Goal: Check status: Check status

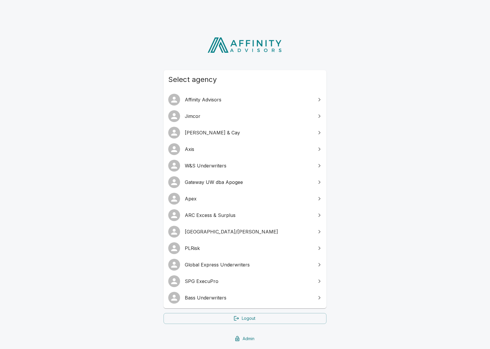
click at [244, 283] on span "SPG ExecuPro" at bounding box center [248, 281] width 127 height 7
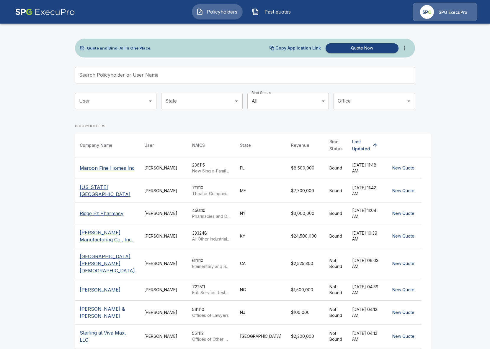
click at [162, 78] on input "Search Policyholder or User Name" at bounding box center [241, 75] width 333 height 17
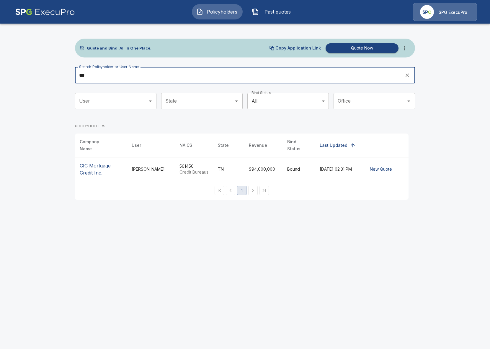
type input "***"
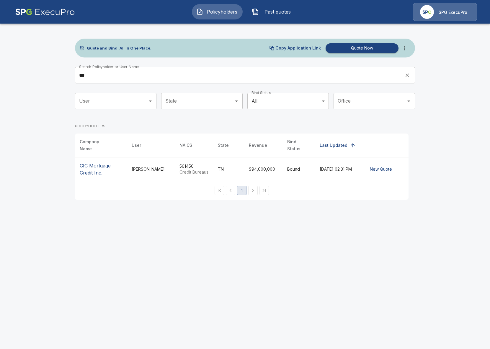
click at [99, 163] on p "CIC Mortgage Credit Inc." at bounding box center [101, 169] width 42 height 14
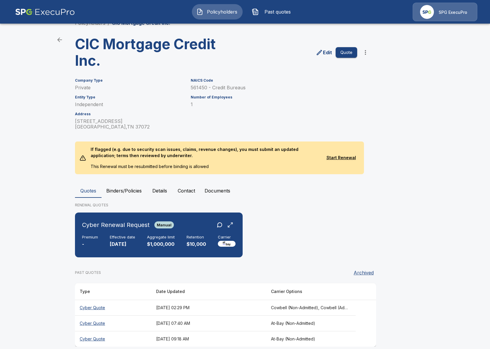
scroll to position [22, 0]
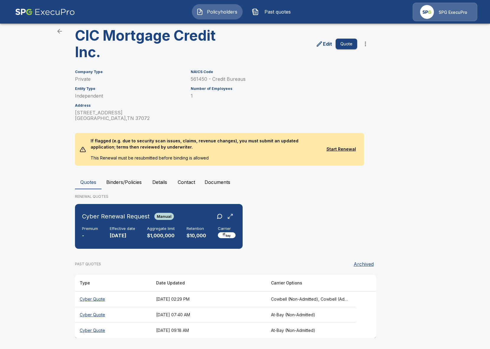
click at [243, 315] on th "[DATE] 07:40 AM" at bounding box center [208, 315] width 115 height 16
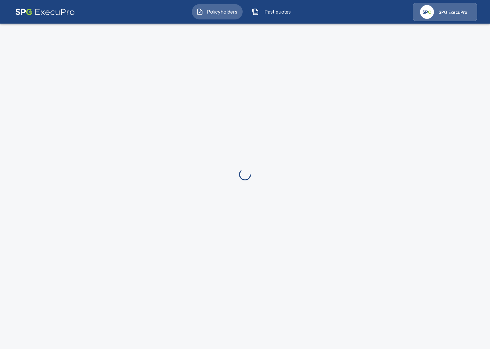
scroll to position [22, 0]
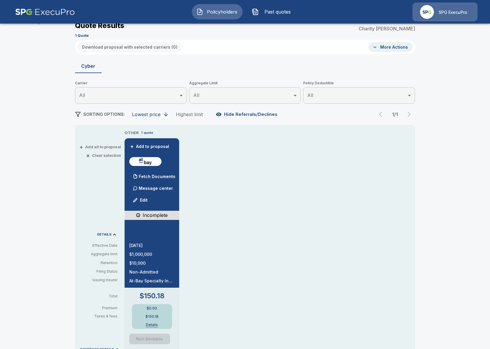
click at [159, 190] on p "Message center" at bounding box center [156, 188] width 34 height 6
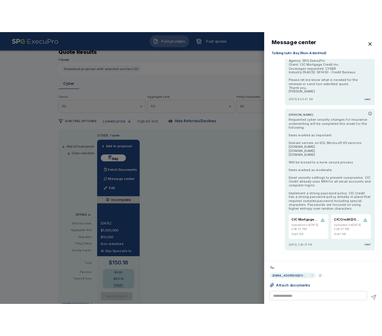
scroll to position [0, 0]
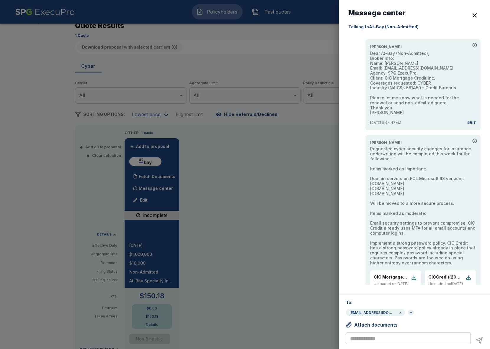
click at [46, 176] on div at bounding box center [245, 174] width 490 height 349
